Goal: Task Accomplishment & Management: Use online tool/utility

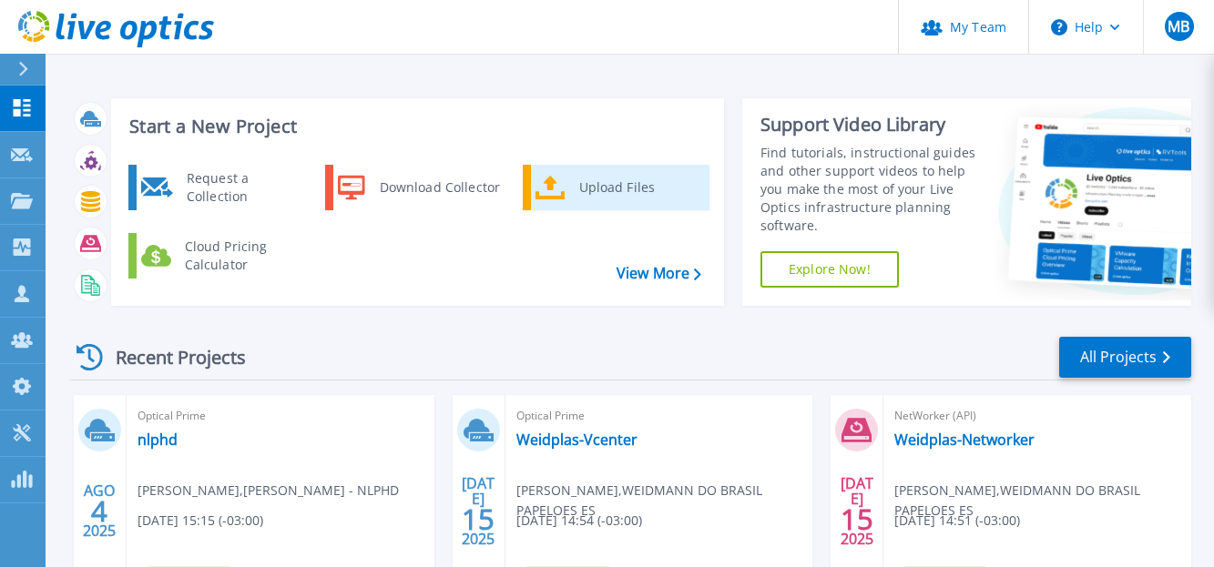
click at [605, 189] on div "Upload Files" at bounding box center [637, 187] width 135 height 36
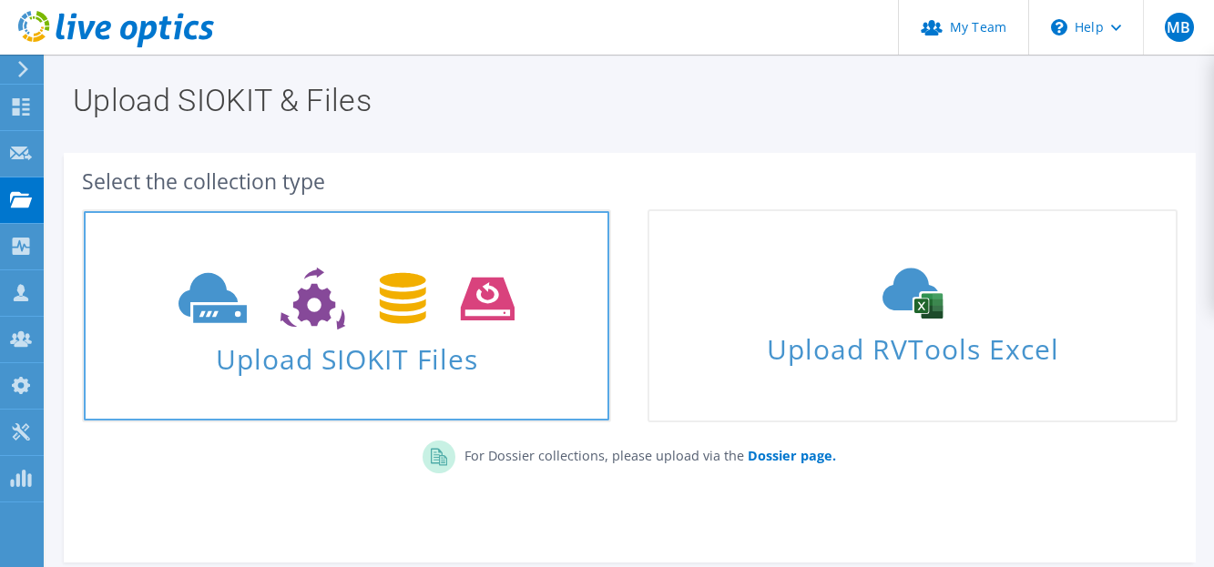
click at [285, 363] on span "Upload SIOKIT Files" at bounding box center [346, 353] width 525 height 39
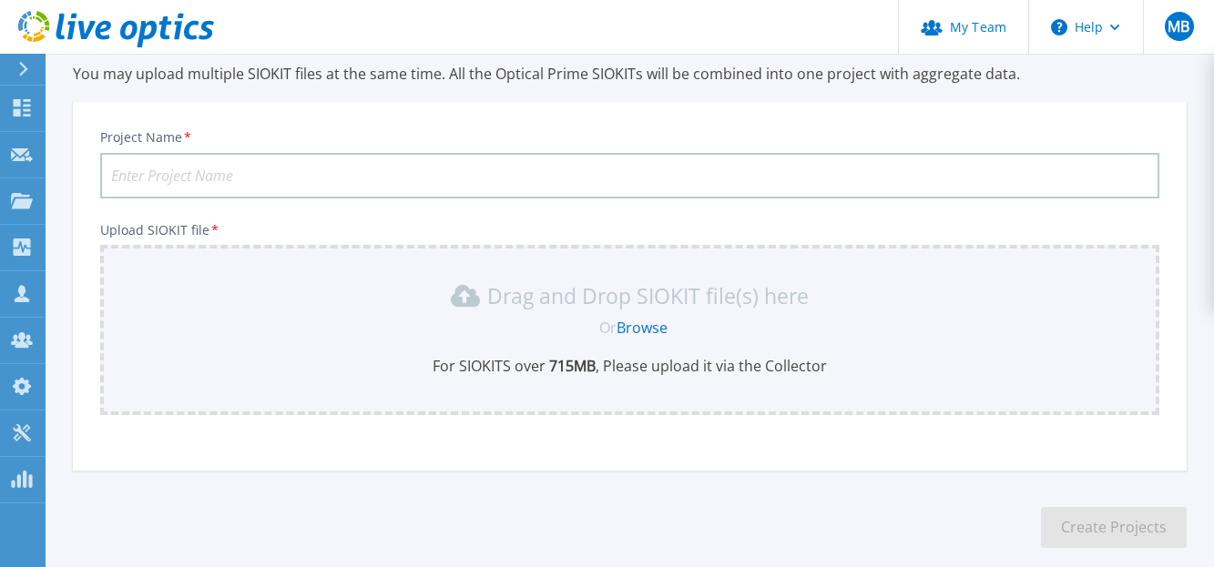
scroll to position [158, 0]
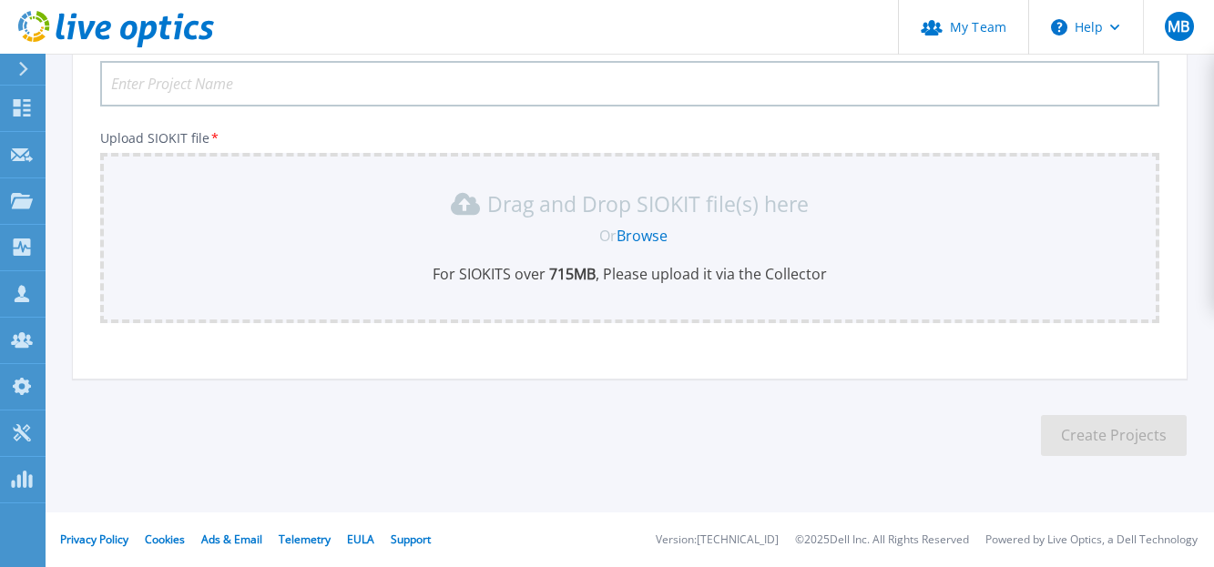
drag, startPoint x: 153, startPoint y: 96, endPoint x: 154, endPoint y: 86, distance: 10.1
click at [153, 90] on input "Project Name *" at bounding box center [629, 84] width 1059 height 46
type input "Minerva - Fabrica PAL"
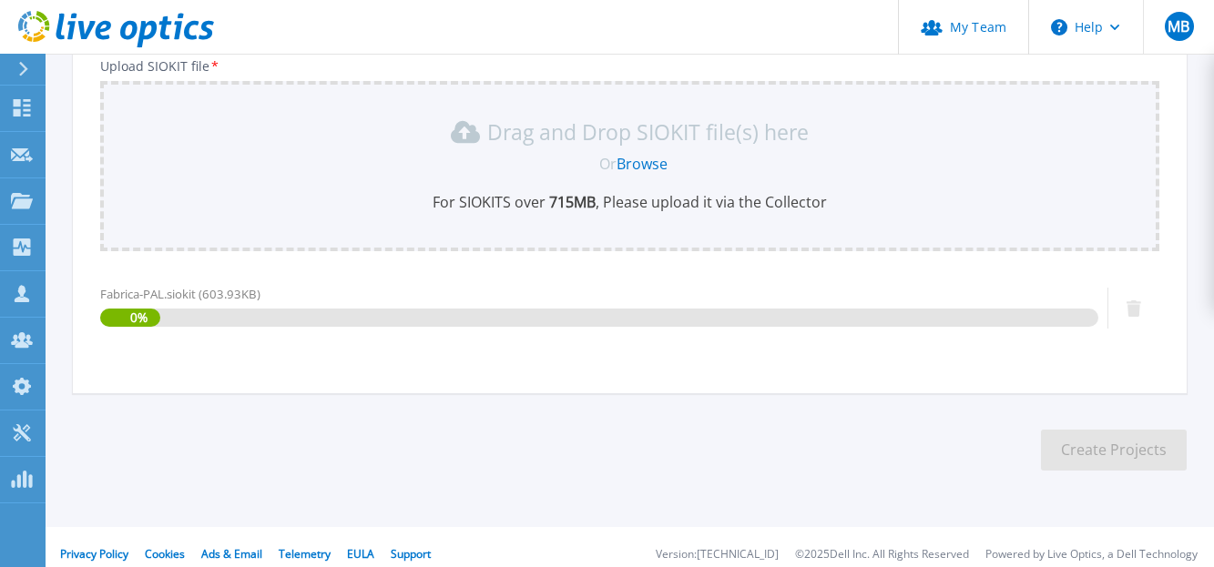
scroll to position [245, 0]
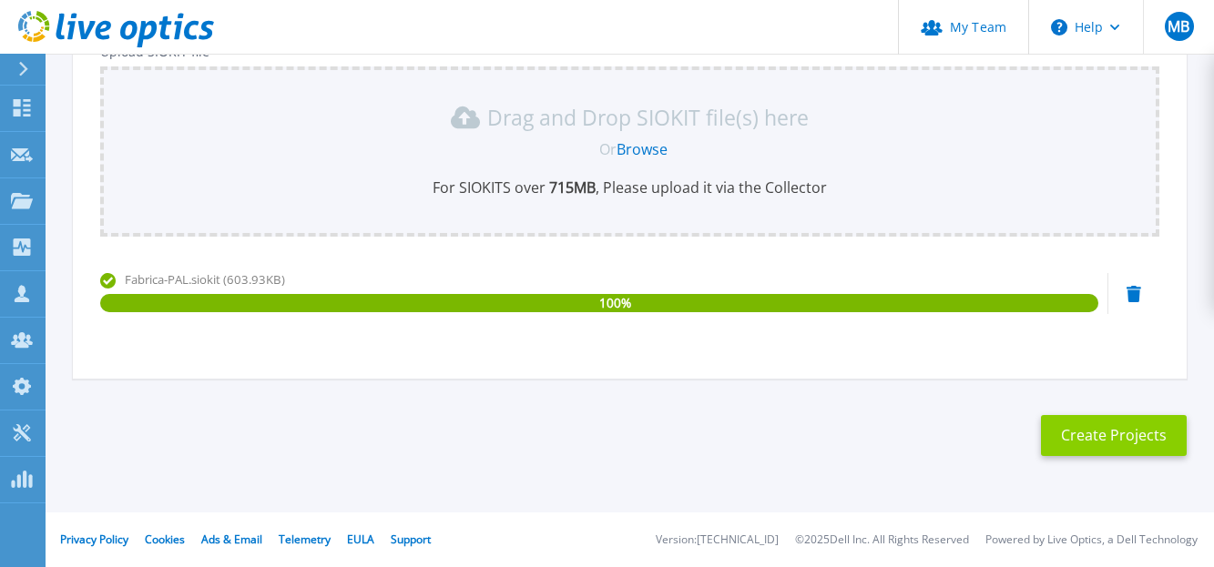
click at [1148, 438] on button "Create Projects" at bounding box center [1114, 435] width 146 height 41
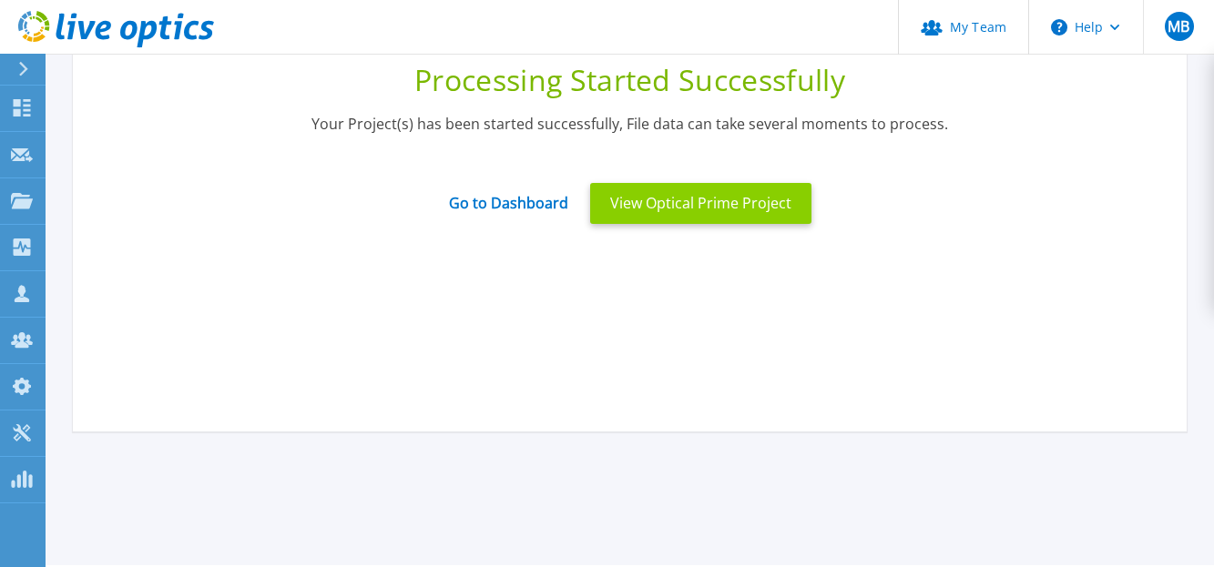
click at [679, 202] on button "View Optical Prime Project" at bounding box center [700, 203] width 221 height 41
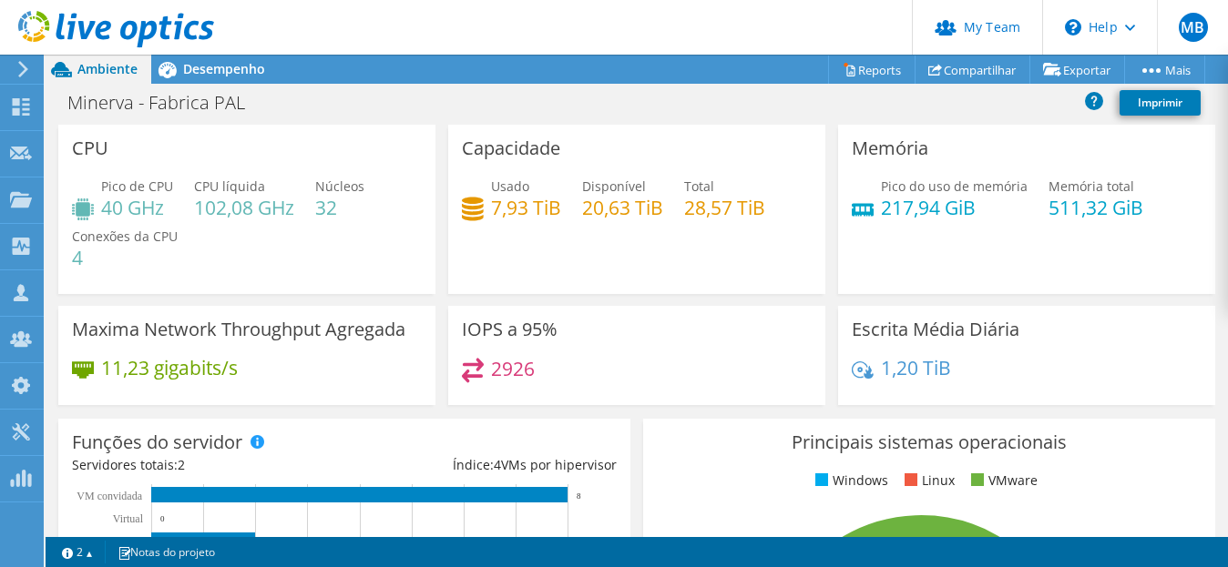
scroll to position [273, 0]
click at [239, 68] on span "Desempenho" at bounding box center [224, 68] width 82 height 17
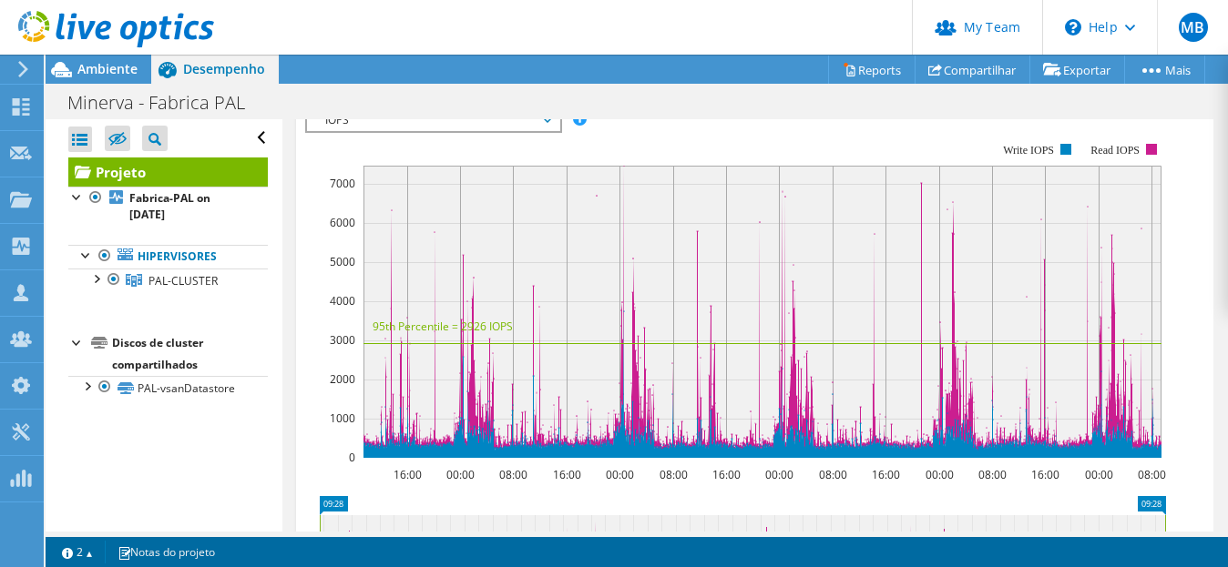
scroll to position [455, 0]
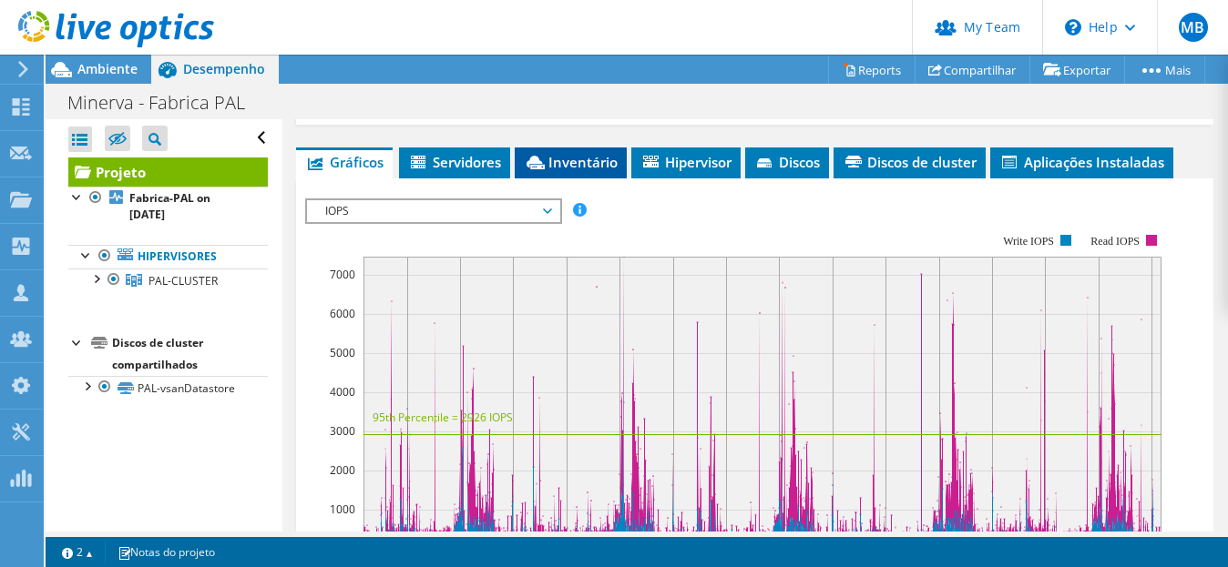
click at [553, 158] on span "Inventário" at bounding box center [571, 162] width 94 height 18
click at [569, 164] on span "Inventário" at bounding box center [571, 162] width 94 height 18
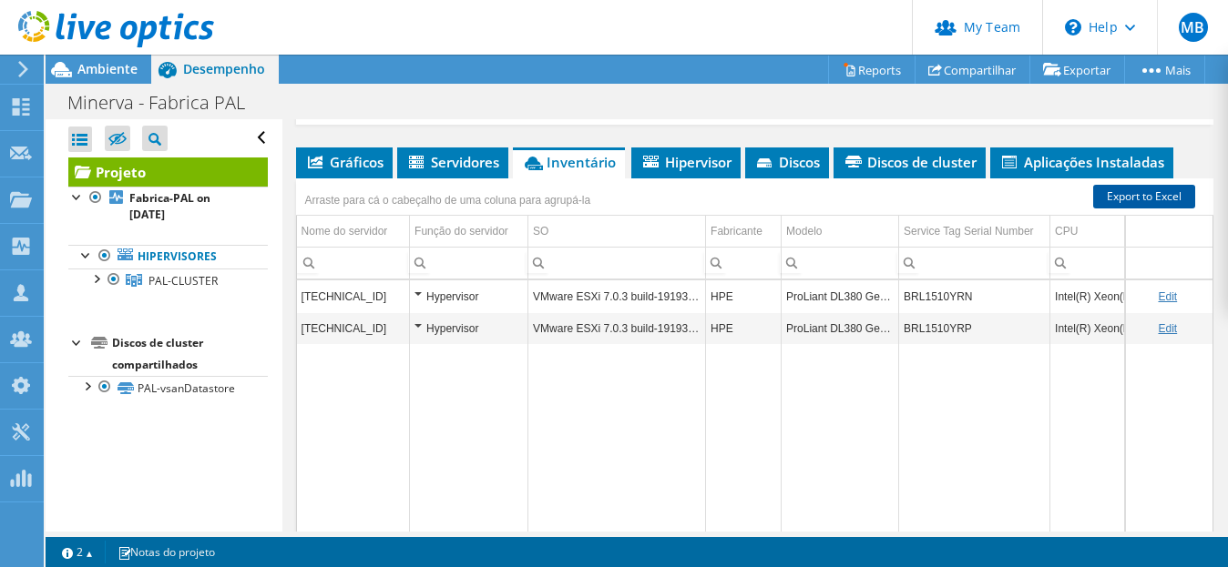
click at [1116, 195] on link "Export to Excel" at bounding box center [1144, 197] width 102 height 24
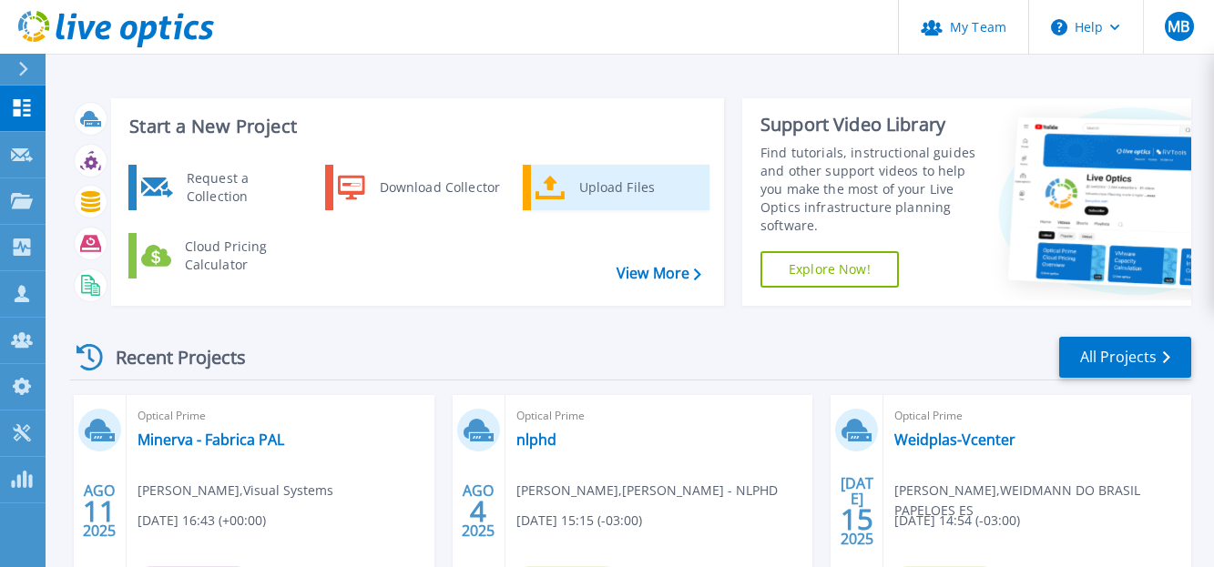
click at [597, 194] on div "Upload Files" at bounding box center [637, 187] width 135 height 36
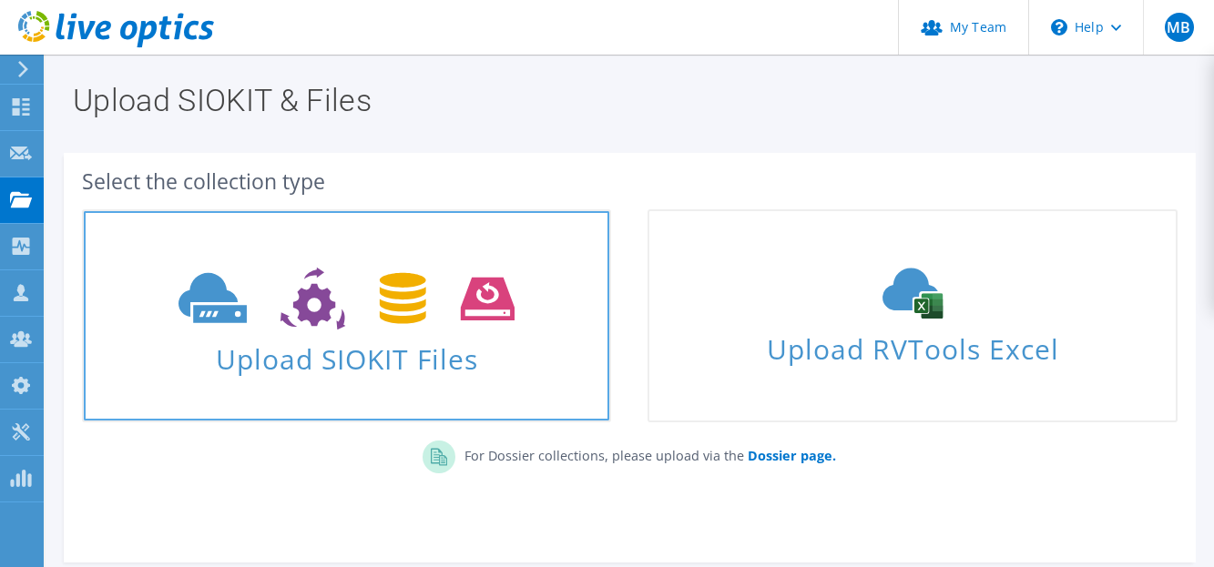
click at [395, 297] on use at bounding box center [346, 299] width 336 height 63
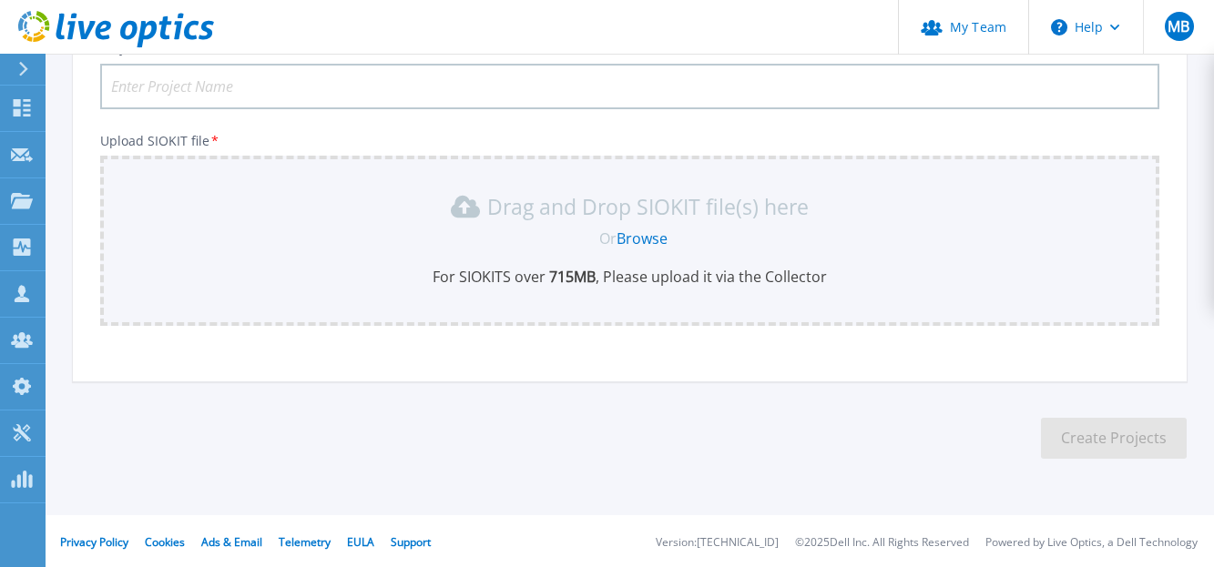
scroll to position [158, 0]
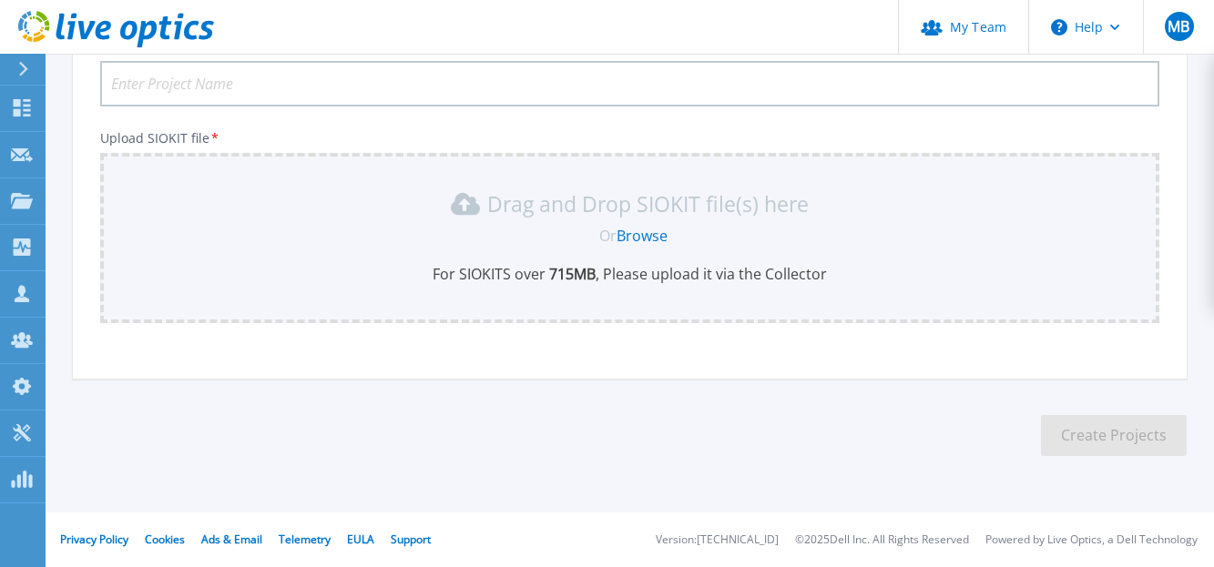
click at [205, 83] on input "Project Name *" at bounding box center [629, 84] width 1059 height 46
type input "Minerva - CPT"
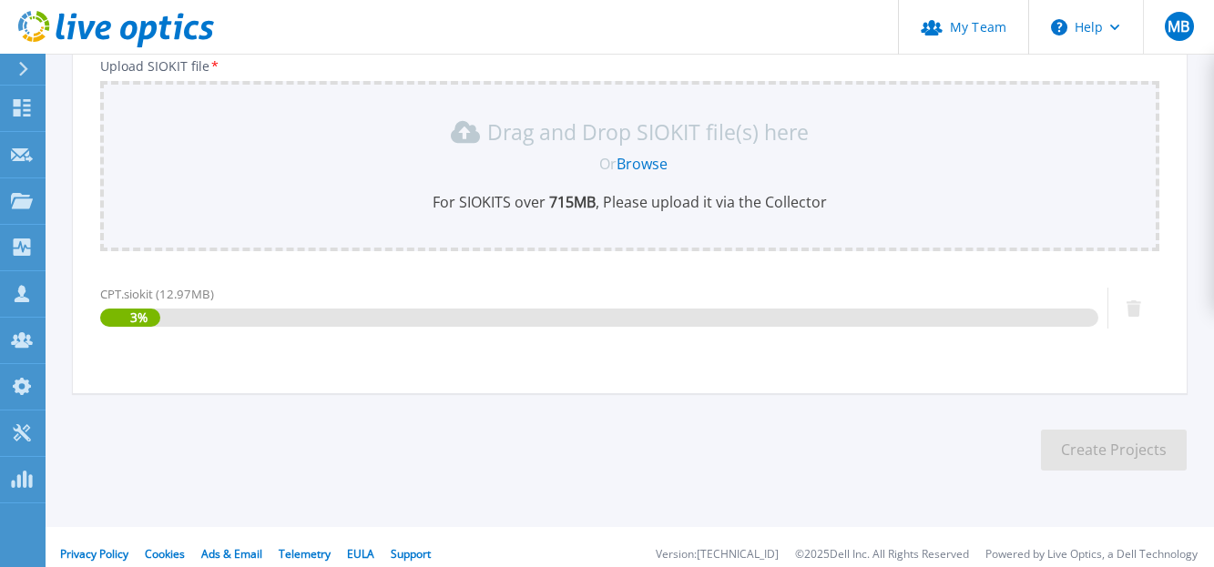
scroll to position [245, 0]
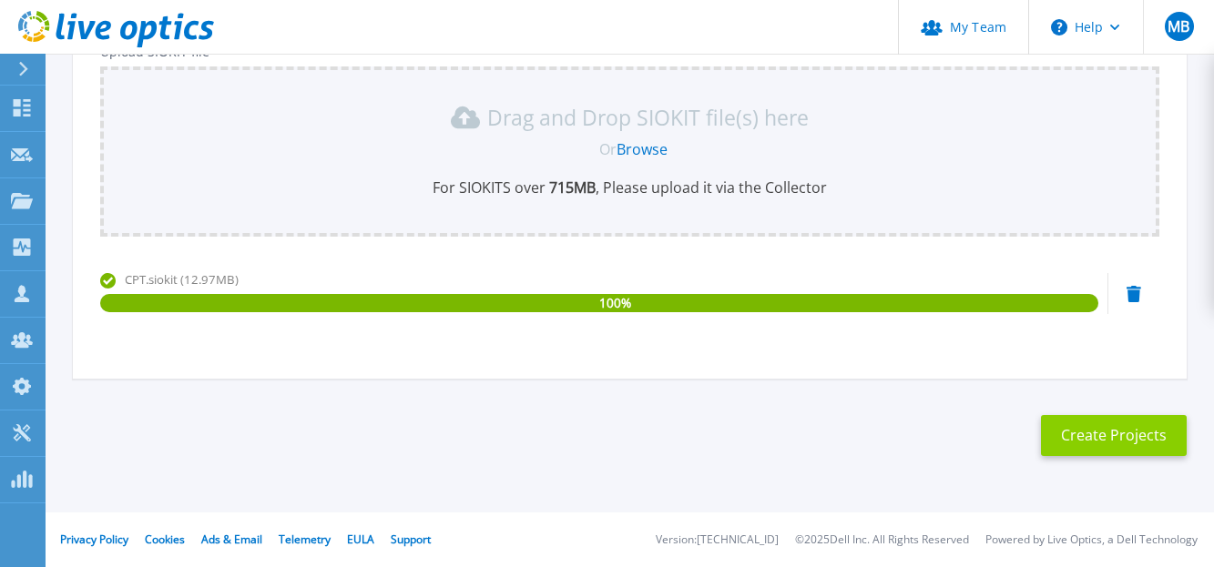
click at [1113, 445] on button "Create Projects" at bounding box center [1114, 435] width 146 height 41
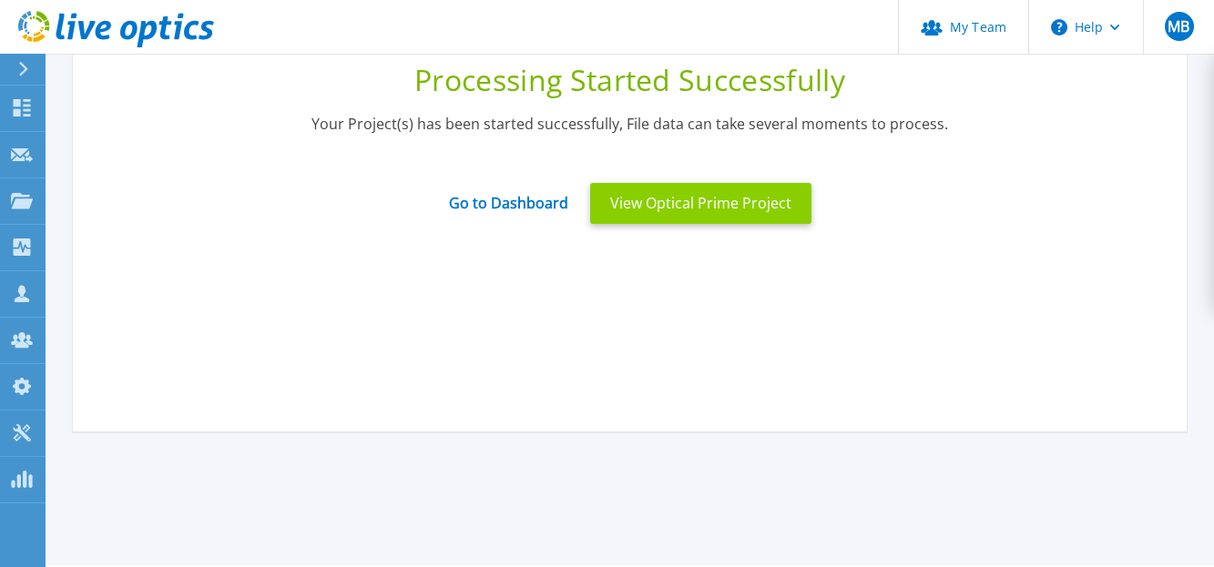
click at [664, 209] on button "View Optical Prime Project" at bounding box center [700, 203] width 221 height 41
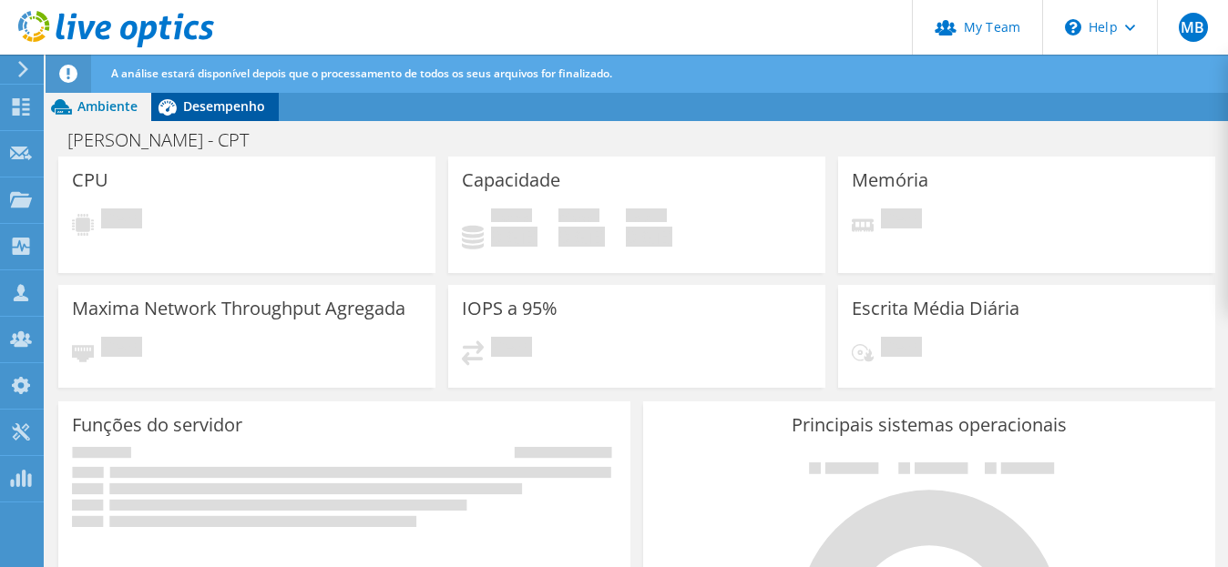
click at [243, 114] on span "Desempenho" at bounding box center [224, 105] width 82 height 17
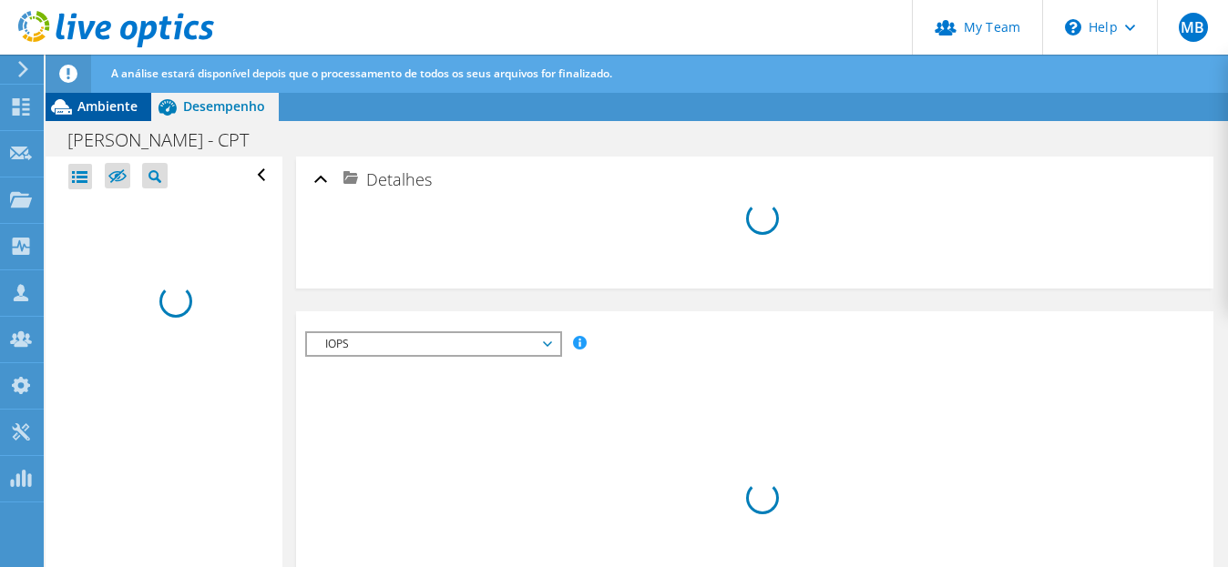
click at [117, 110] on span "Ambiente" at bounding box center [107, 105] width 60 height 17
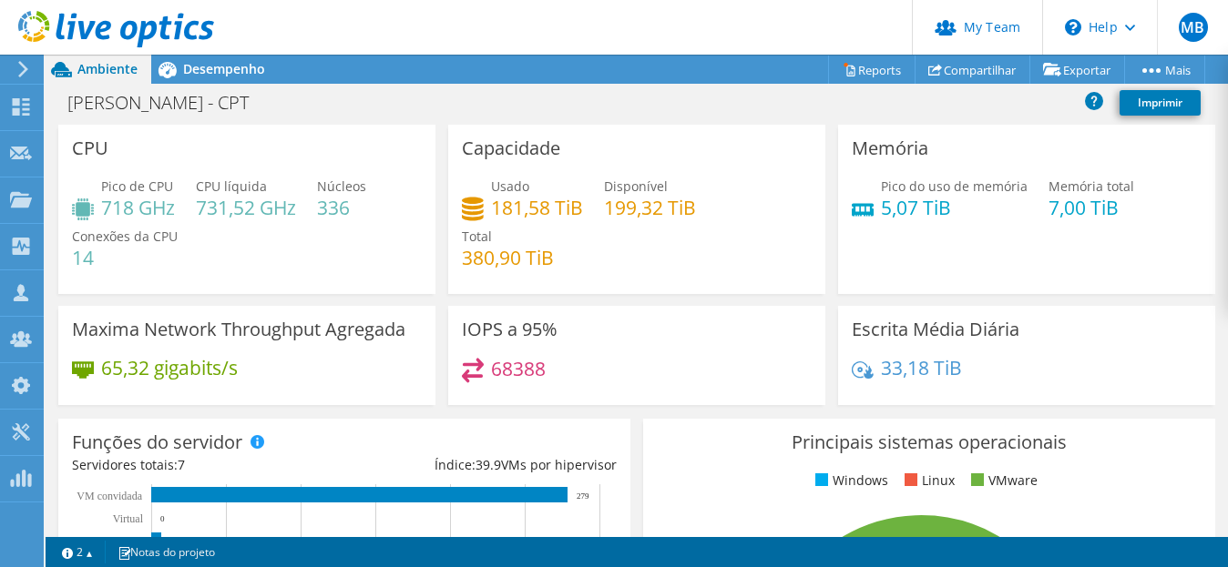
click at [237, 80] on div "Desempenho" at bounding box center [214, 69] width 127 height 29
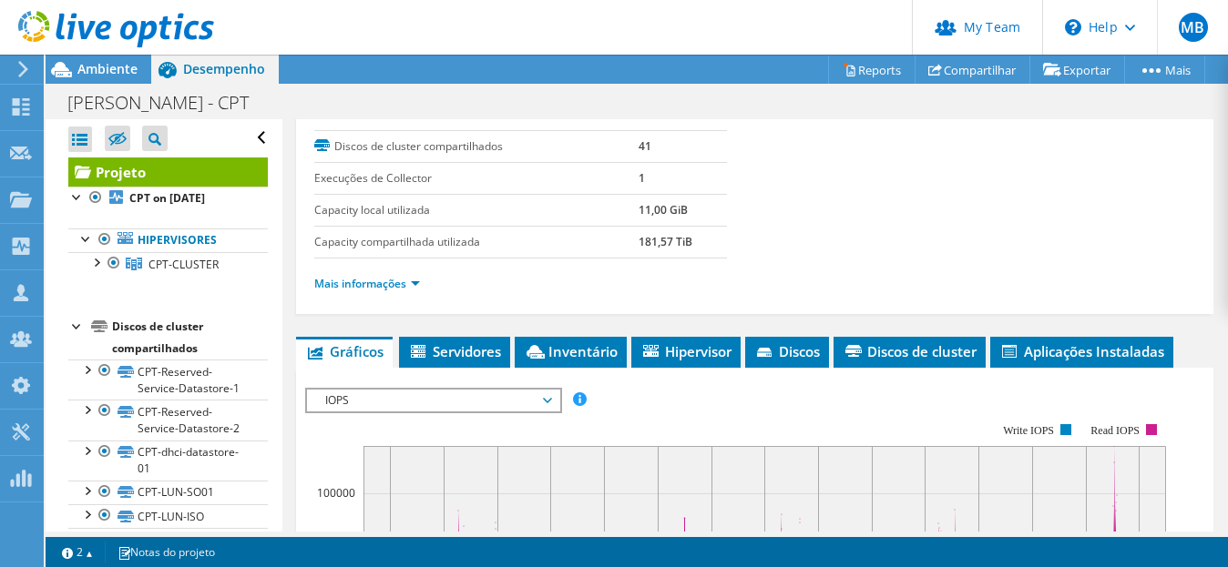
scroll to position [273, 0]
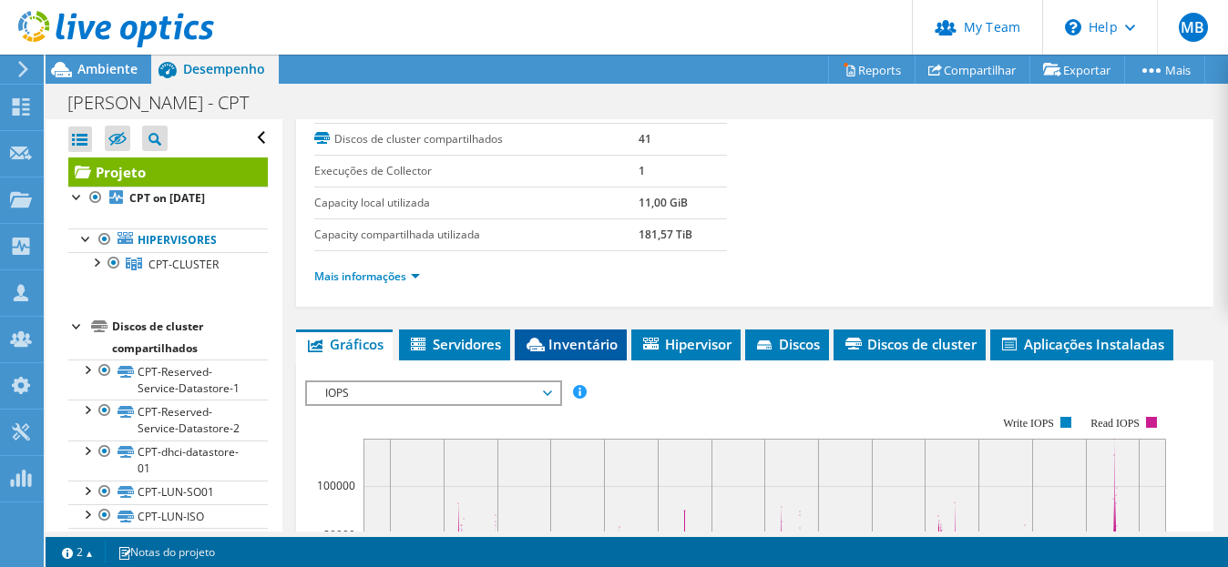
click at [600, 333] on li "Inventário" at bounding box center [571, 345] width 112 height 31
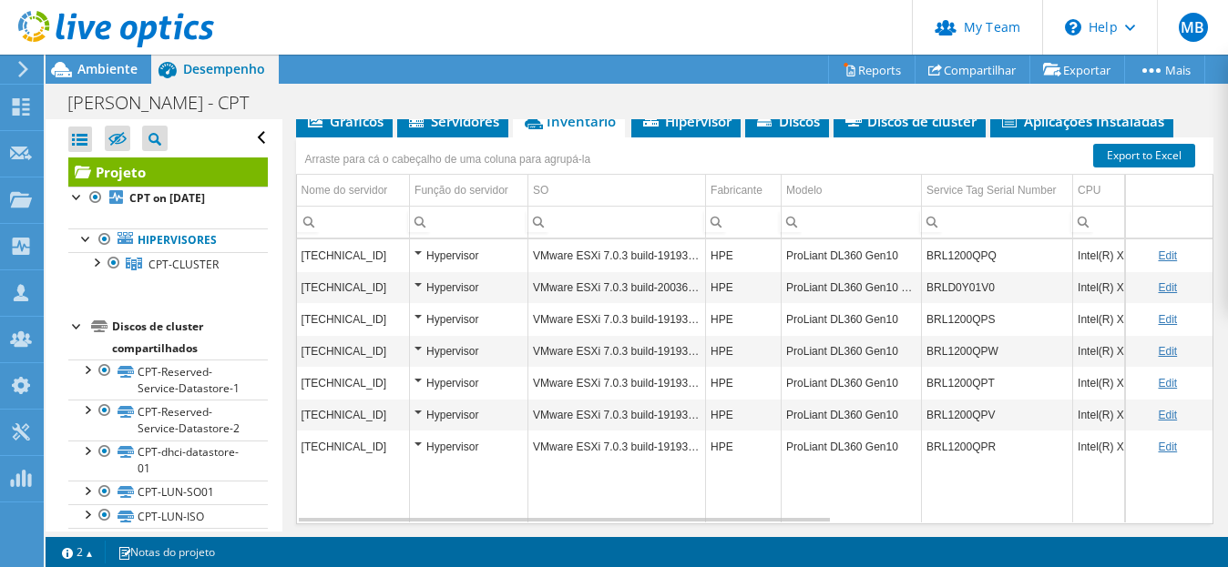
scroll to position [467, 0]
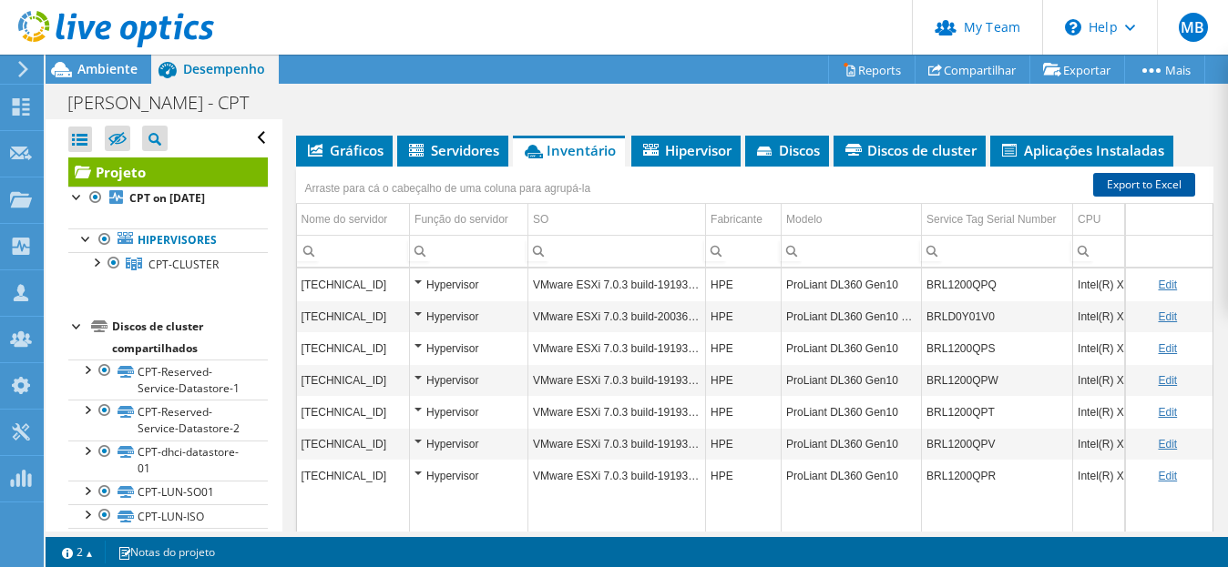
click at [1135, 189] on link "Export to Excel" at bounding box center [1144, 185] width 102 height 24
click at [117, 58] on div at bounding box center [107, 30] width 214 height 61
click at [121, 72] on span "Ambiente" at bounding box center [107, 68] width 60 height 17
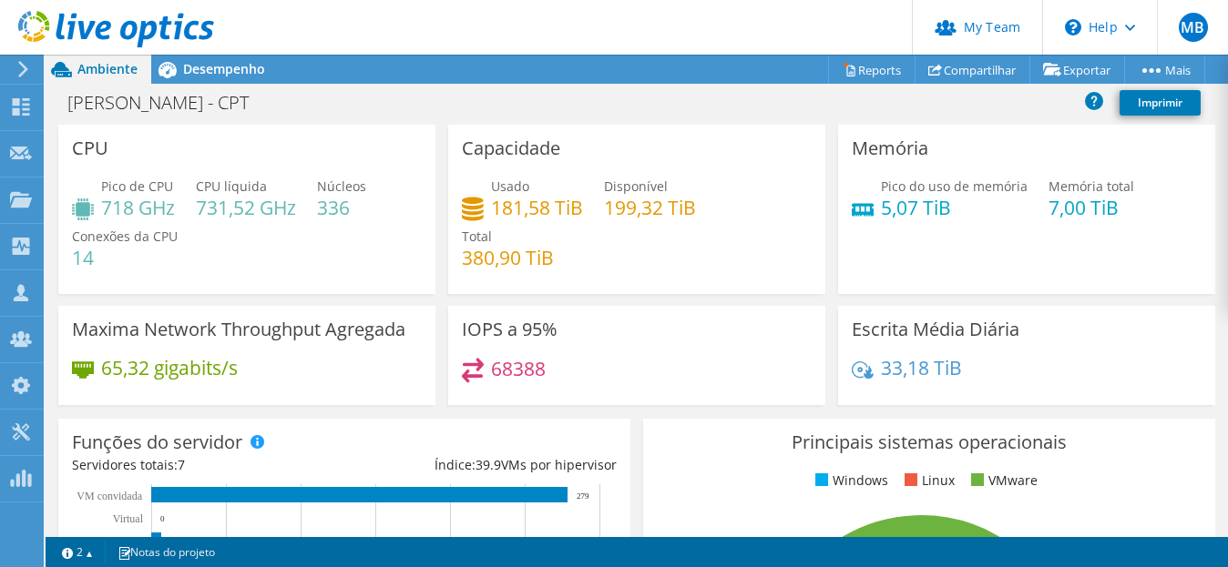
drag, startPoint x: 602, startPoint y: 208, endPoint x: 660, endPoint y: 210, distance: 58.3
click at [646, 212] on h4 "199,32 TiB" at bounding box center [650, 208] width 92 height 20
click at [595, 217] on div "Usado 181,58 TiB Disponível 199,32 TiB Total 380,90 TiB" at bounding box center [637, 231] width 350 height 109
